Goal: Task Accomplishment & Management: Manage account settings

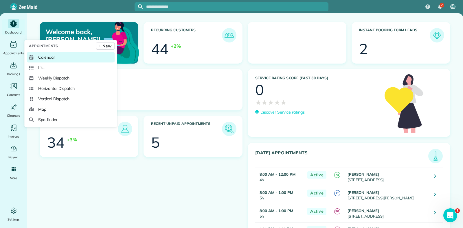
click at [33, 56] on icon at bounding box center [31, 57] width 5 height 5
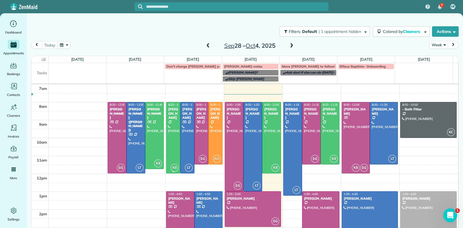
click at [173, 117] on div "Hayley Morris" at bounding box center [173, 113] width 11 height 12
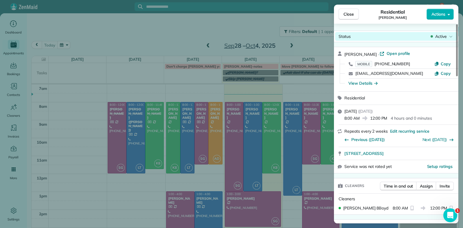
click at [453, 37] on div "Active" at bounding box center [441, 37] width 24 height 6
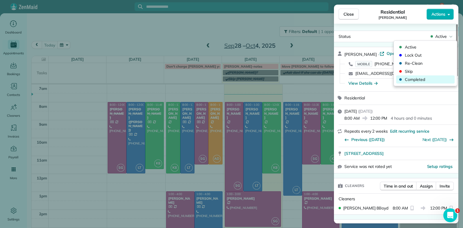
click at [419, 80] on span "Completed" at bounding box center [429, 80] width 49 height 6
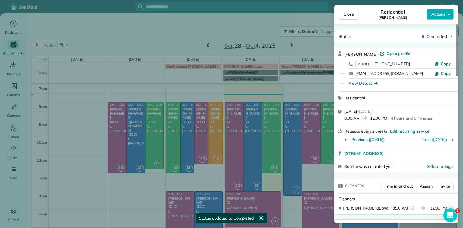
click at [183, 118] on div "Close Residential Hayley Morris Actions Status Completed Hayley Morris · Open p…" at bounding box center [231, 114] width 463 height 228
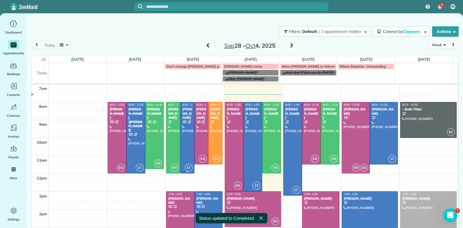
click at [183, 118] on div "[PERSON_NAME]" at bounding box center [187, 113] width 11 height 12
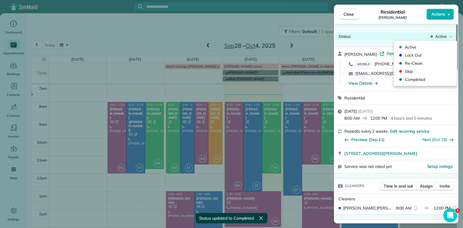
click at [437, 37] on span "Active" at bounding box center [441, 37] width 12 height 6
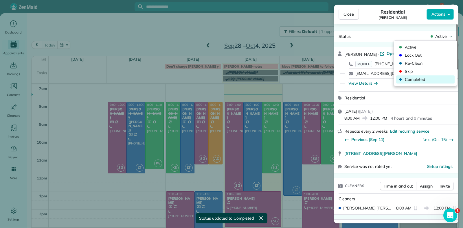
click at [419, 79] on span "Completed" at bounding box center [429, 80] width 49 height 6
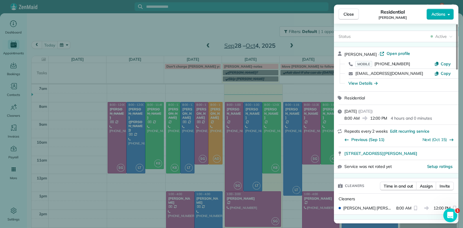
click at [198, 118] on div "Close Residential Katie Fraker Actions Status Active Katie Fraker · Open profil…" at bounding box center [231, 114] width 463 height 228
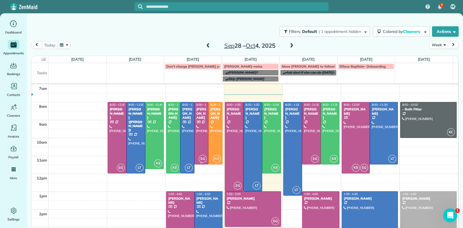
click at [198, 119] on div "[PERSON_NAME]" at bounding box center [201, 113] width 11 height 12
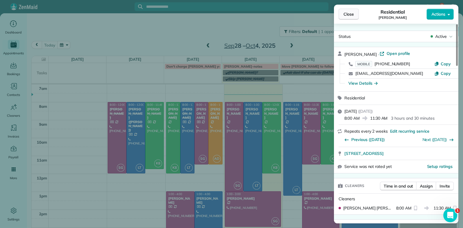
click at [346, 14] on span "Close" at bounding box center [349, 14] width 10 height 6
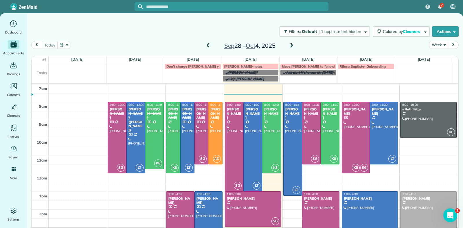
click at [203, 128] on div at bounding box center [202, 133] width 14 height 62
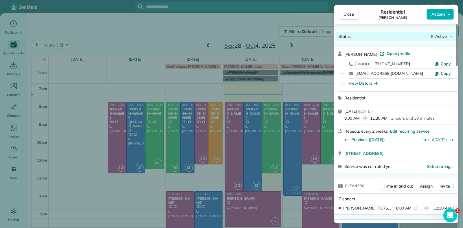
click at [436, 34] on span "Active" at bounding box center [441, 37] width 12 height 6
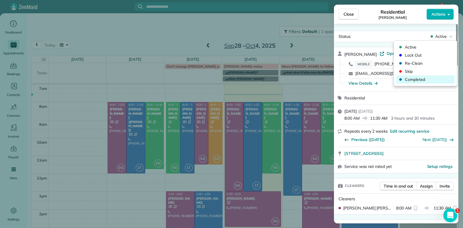
click at [416, 78] on span "Completed" at bounding box center [429, 80] width 49 height 6
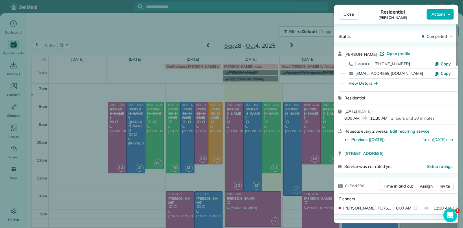
drag, startPoint x: 222, startPoint y: 134, endPoint x: 219, endPoint y: 136, distance: 3.6
click at [222, 134] on div "Close Residential Jennifer Johnson Actions Status Completed Jennifer Johnson · …" at bounding box center [231, 114] width 463 height 228
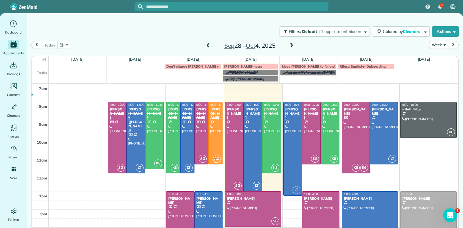
click at [209, 129] on div at bounding box center [216, 133] width 14 height 62
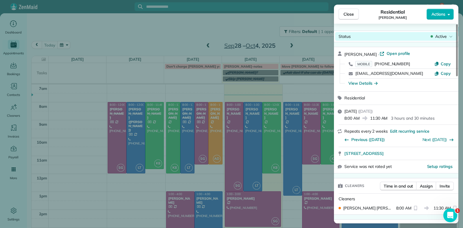
click at [429, 40] on div "Status Active" at bounding box center [396, 36] width 122 height 9
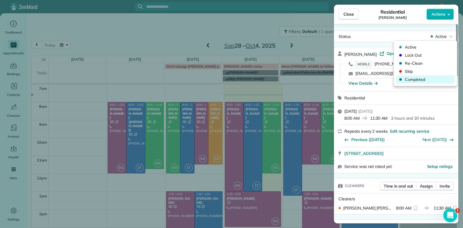
click at [417, 78] on span "Completed" at bounding box center [429, 80] width 49 height 6
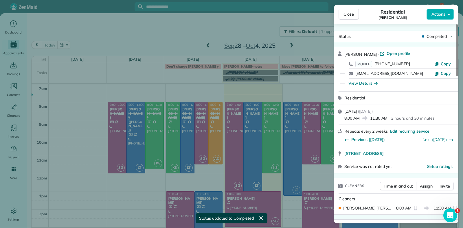
click at [191, 186] on div "Close Residential Molly Szkotak Actions Status Completed Molly Szkotak · Open p…" at bounding box center [231, 114] width 463 height 228
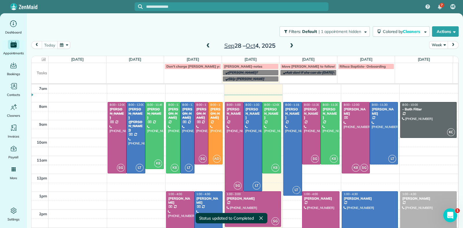
click at [182, 201] on div at bounding box center [179, 218] width 27 height 53
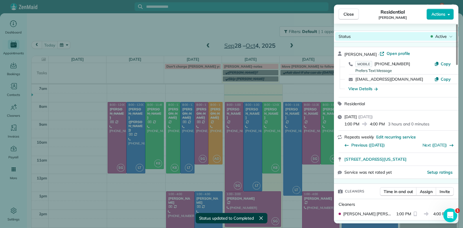
click at [444, 38] on span "Active" at bounding box center [441, 37] width 12 height 6
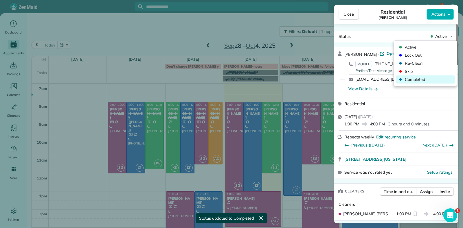
click at [424, 78] on span "Completed" at bounding box center [429, 80] width 49 height 6
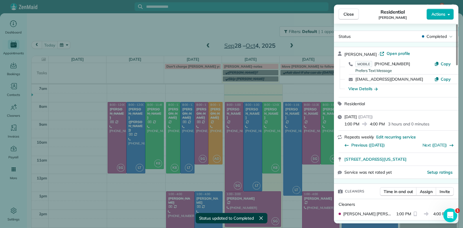
click at [205, 206] on div "Close Residential Tracy Jones Actions Status Completed Tracy Jones · Open profi…" at bounding box center [231, 114] width 463 height 228
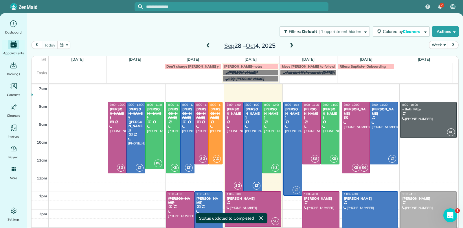
click at [205, 206] on div at bounding box center [208, 218] width 27 height 53
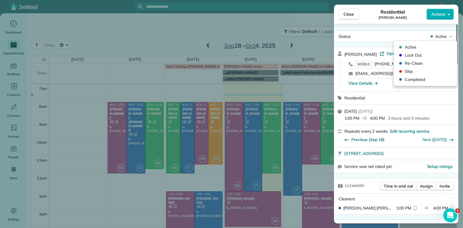
click at [436, 36] on span "Active" at bounding box center [441, 37] width 12 height 6
click at [421, 79] on span "Completed" at bounding box center [429, 80] width 49 height 6
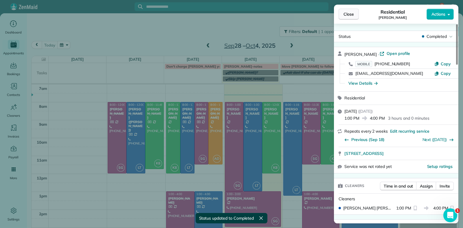
click at [357, 15] on button "Close" at bounding box center [349, 14] width 20 height 11
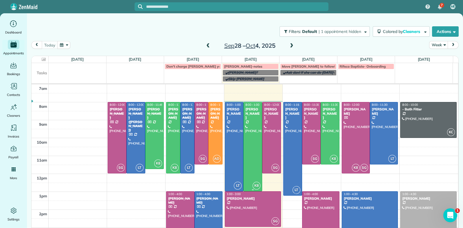
click at [244, 133] on div at bounding box center [253, 146] width 18 height 89
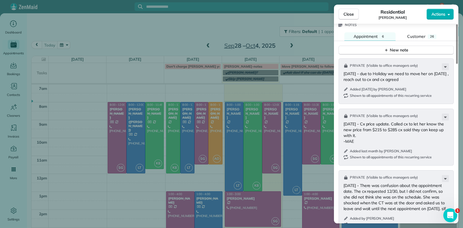
scroll to position [509, 0]
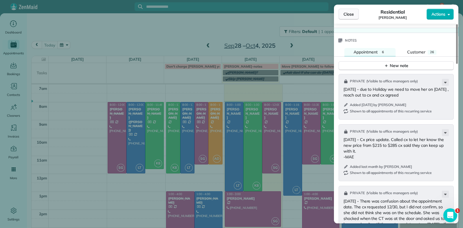
click at [348, 15] on span "Close" at bounding box center [349, 14] width 10 height 6
